Goal: Information Seeking & Learning: Learn about a topic

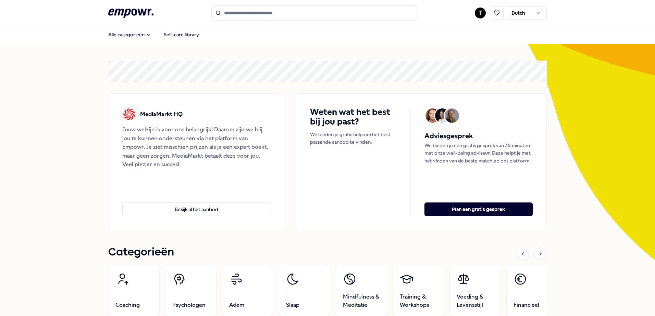
click at [273, 8] on input "Search for products, categories or subcategories" at bounding box center [313, 12] width 205 height 15
click at [202, 212] on button "Bekijk al het aanbod" at bounding box center [196, 210] width 149 height 14
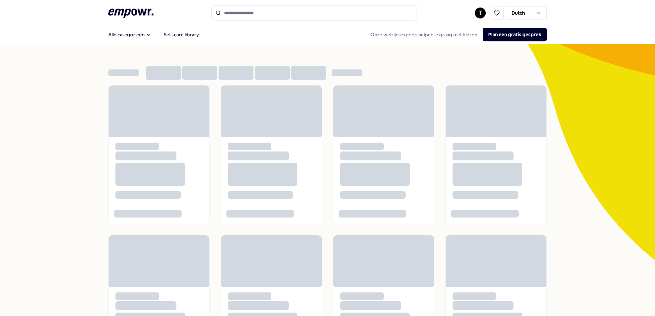
click at [247, 12] on input "Search for products, categories or subcategories" at bounding box center [313, 12] width 205 height 15
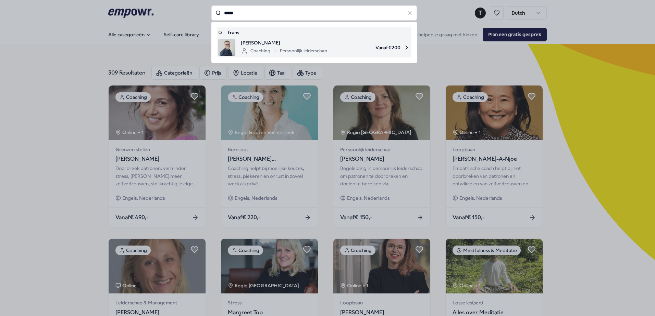
click at [391, 40] on span "Vanaf € 200" at bounding box center [370, 47] width 77 height 17
type input "*****"
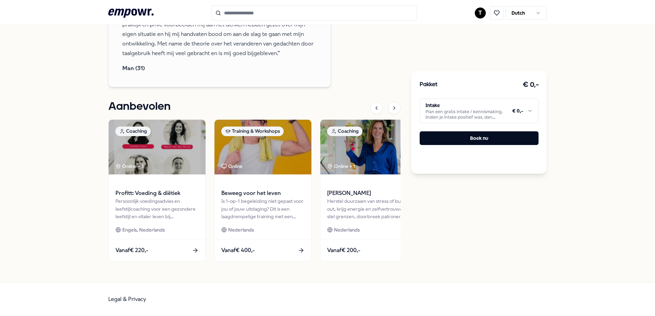
scroll to position [765, 0]
drag, startPoint x: 262, startPoint y: 13, endPoint x: 256, endPoint y: 13, distance: 5.1
click at [262, 13] on input "Search for products, categories or subcategories" at bounding box center [313, 12] width 205 height 15
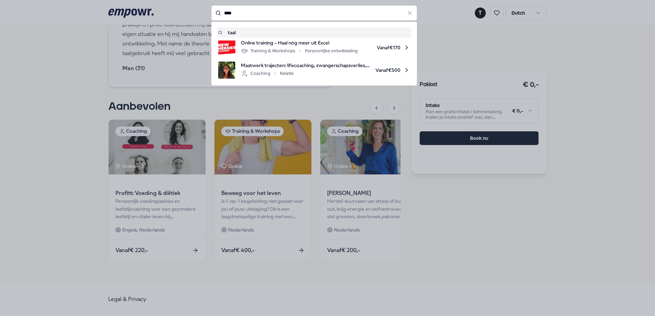
type input "****"
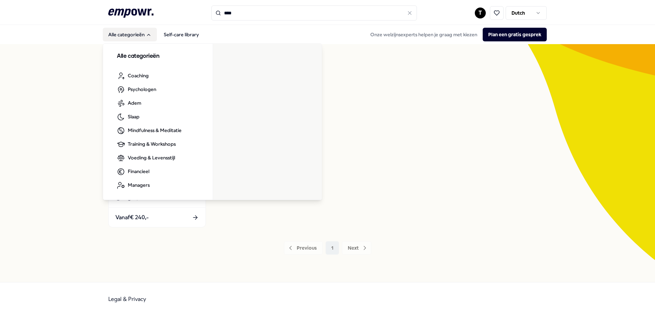
click at [140, 29] on button "Alle categorieën" at bounding box center [130, 35] width 54 height 14
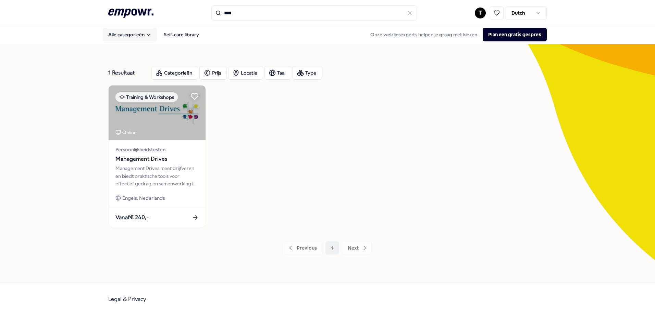
click at [140, 34] on button "Alle categorieën" at bounding box center [130, 35] width 54 height 14
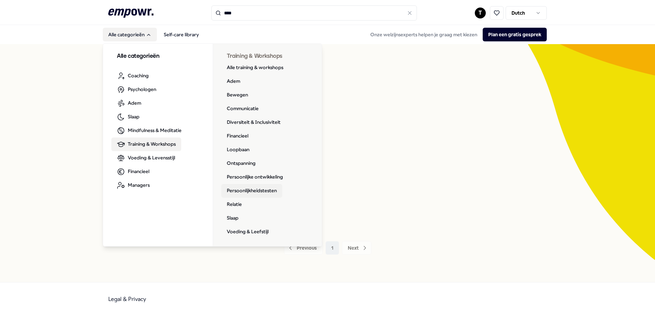
click at [253, 190] on link "Persoonlijkheidstesten" at bounding box center [251, 191] width 61 height 14
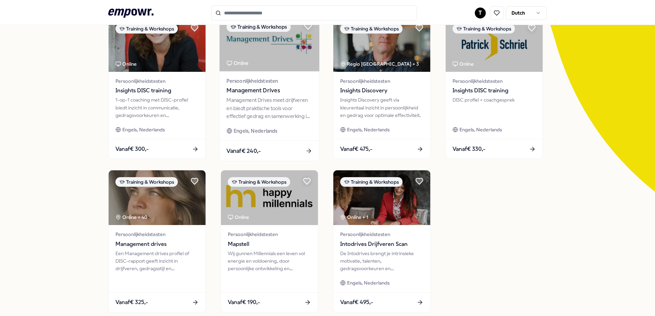
scroll to position [103, 0]
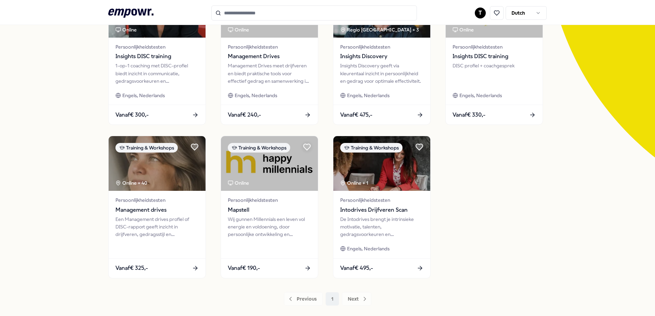
click at [128, 12] on icon ".empowr-logo_svg__cls-1{fill:#03032f}" at bounding box center [130, 13] width 45 height 13
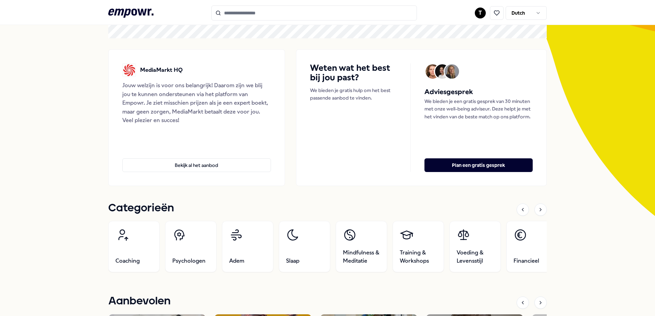
click at [350, 13] on input "Search for products, categories or subcategories" at bounding box center [313, 12] width 205 height 15
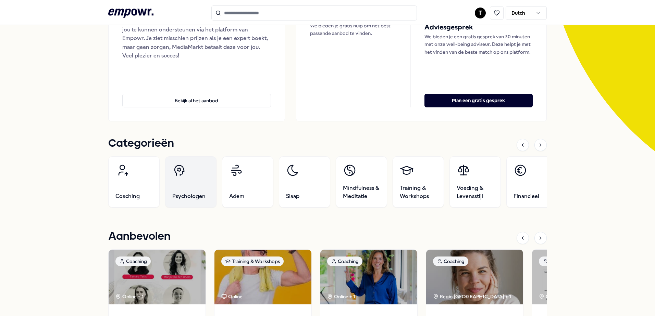
scroll to position [113, 0]
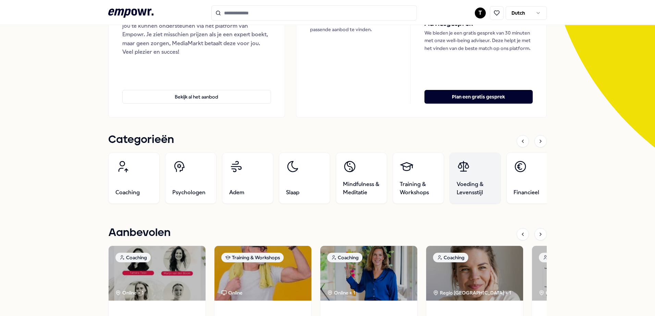
click at [476, 169] on link "Voeding & Levensstijl" at bounding box center [474, 178] width 51 height 51
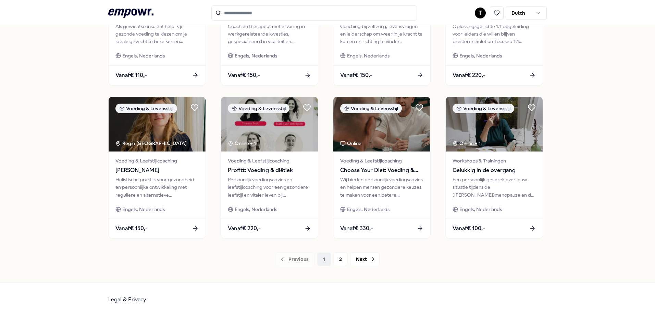
scroll to position [296, 0]
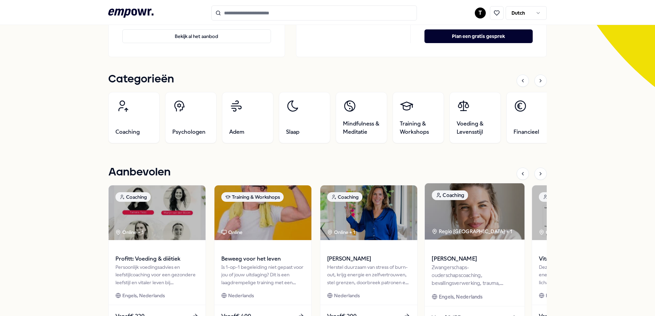
scroll to position [36, 0]
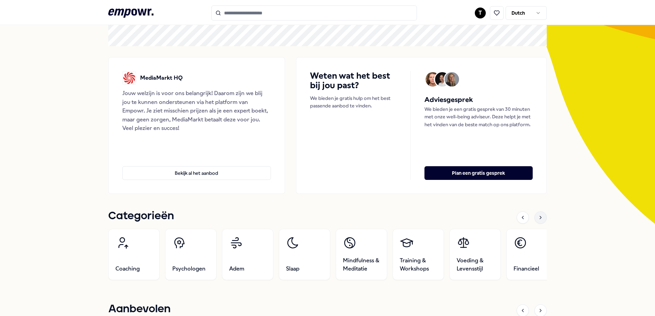
click at [538, 217] on icon at bounding box center [540, 217] width 5 height 5
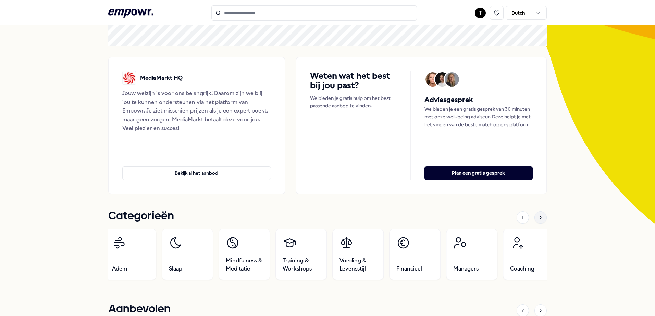
click at [538, 217] on icon at bounding box center [540, 217] width 5 height 5
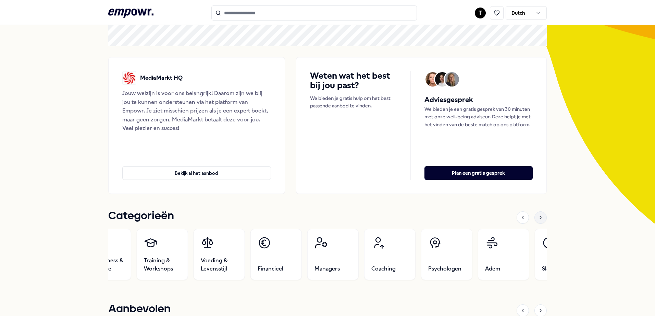
click at [538, 217] on icon at bounding box center [540, 217] width 5 height 5
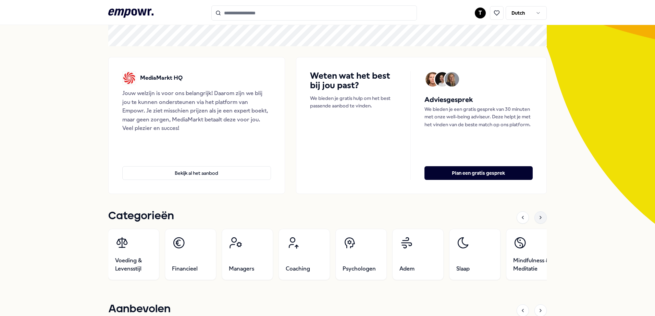
click at [538, 217] on icon at bounding box center [540, 217] width 5 height 5
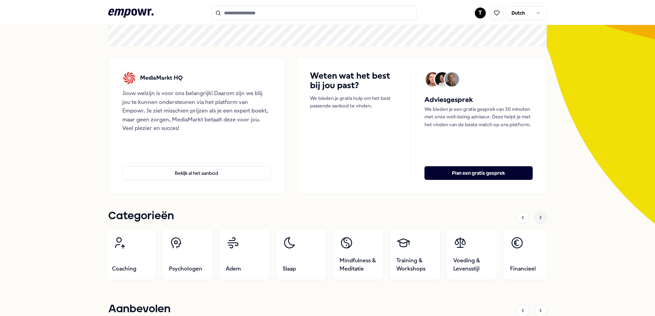
click at [538, 217] on icon at bounding box center [540, 217] width 5 height 5
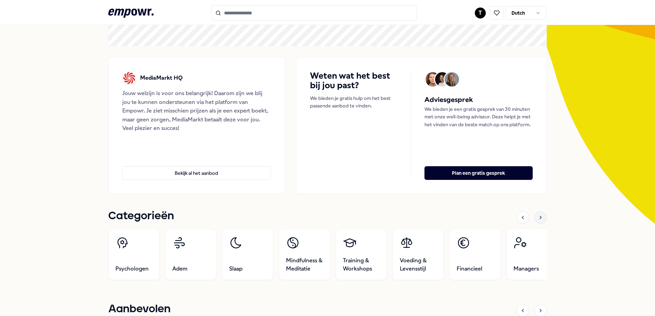
click at [538, 217] on icon at bounding box center [540, 217] width 5 height 5
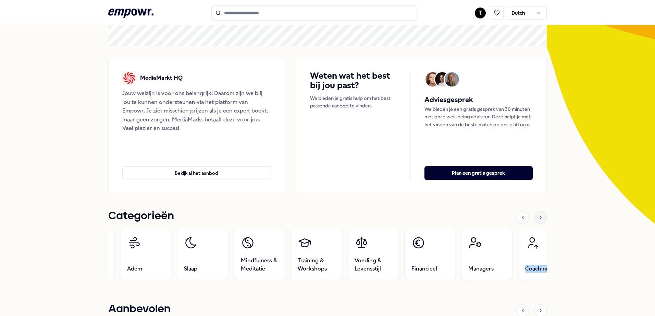
click at [538, 217] on icon at bounding box center [540, 217] width 5 height 5
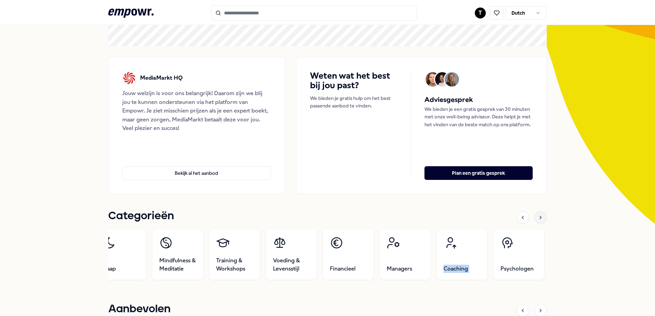
click at [538, 217] on icon at bounding box center [540, 217] width 5 height 5
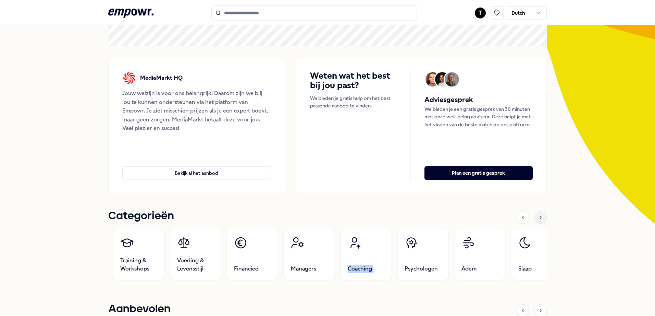
click at [538, 217] on icon at bounding box center [540, 217] width 5 height 5
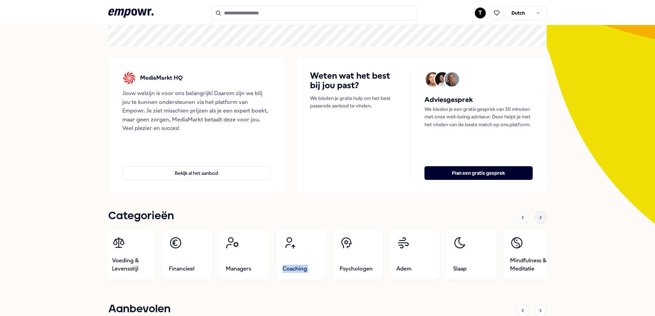
click at [538, 217] on icon at bounding box center [540, 217] width 5 height 5
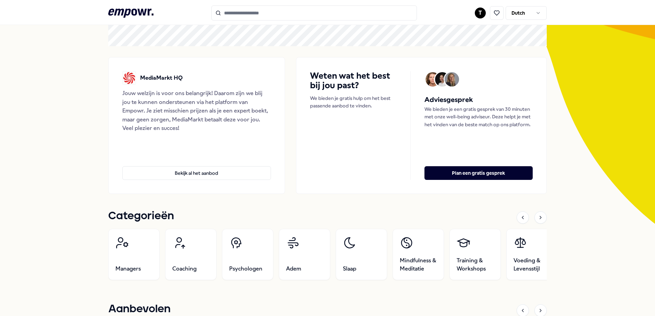
click at [315, 14] on input "Search for products, categories or subcategories" at bounding box center [313, 12] width 205 height 15
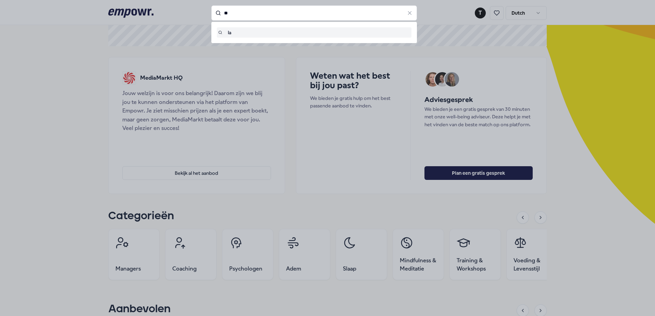
type input "*"
